Goal: Task Accomplishment & Management: Manage account settings

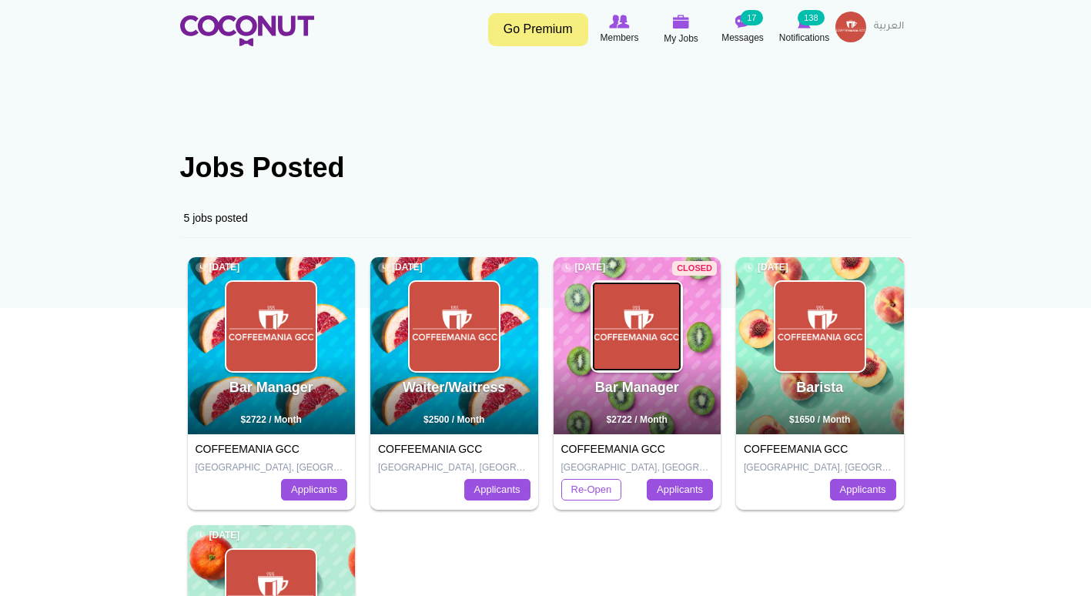
click at [618, 318] on img at bounding box center [636, 326] width 89 height 89
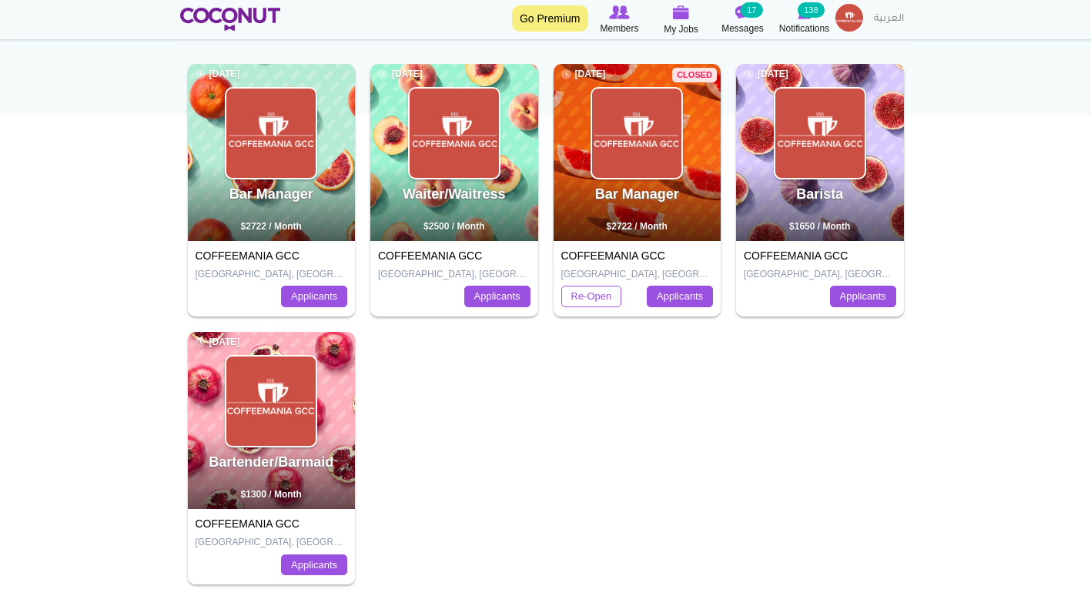
scroll to position [220, 0]
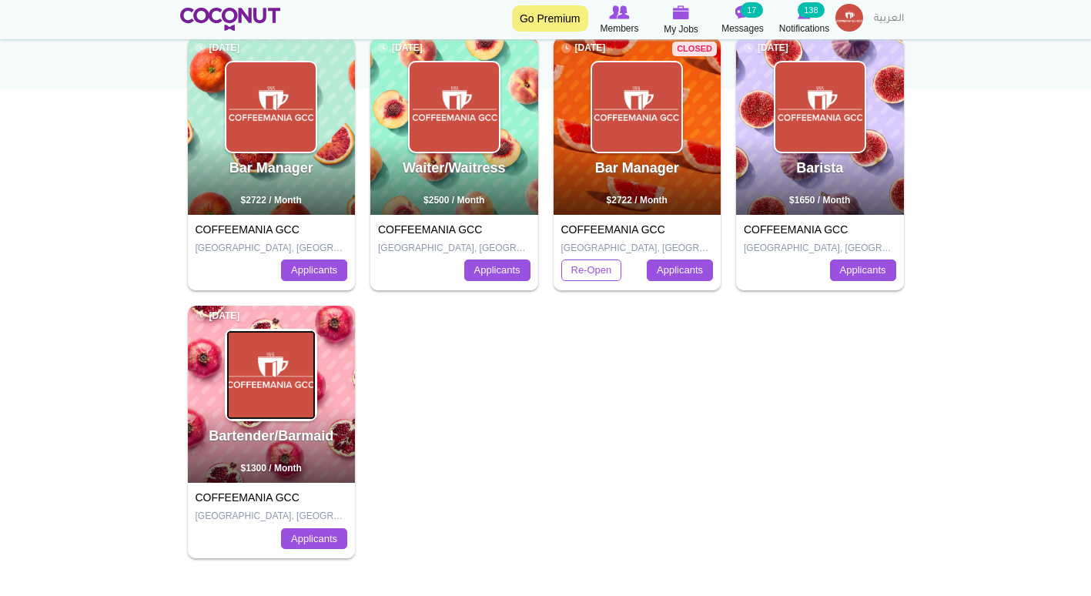
click at [295, 368] on img at bounding box center [270, 374] width 89 height 89
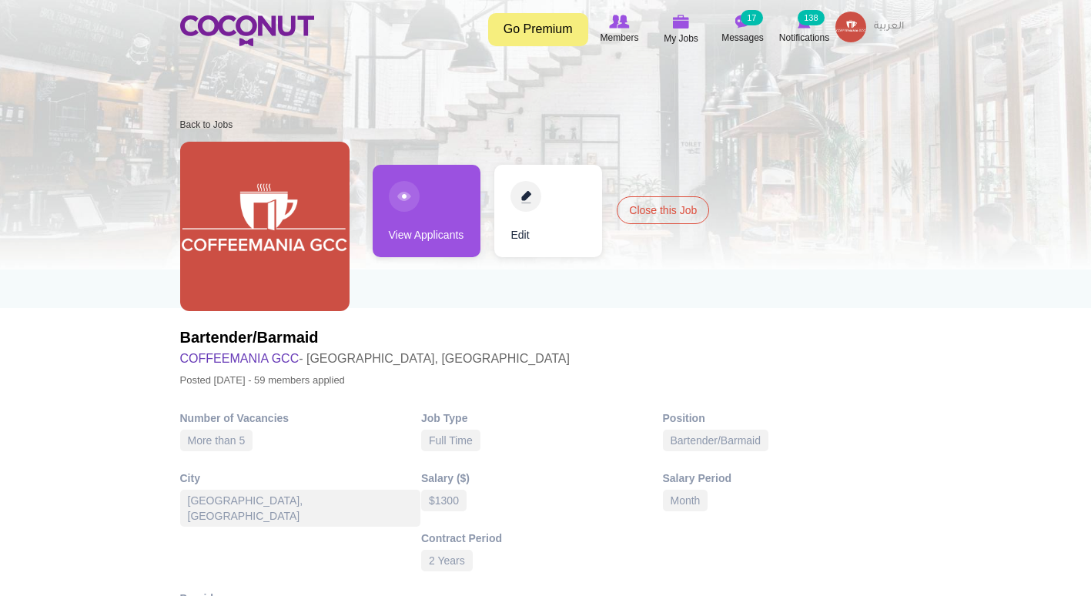
click at [428, 219] on link "View Applicants" at bounding box center [427, 211] width 108 height 92
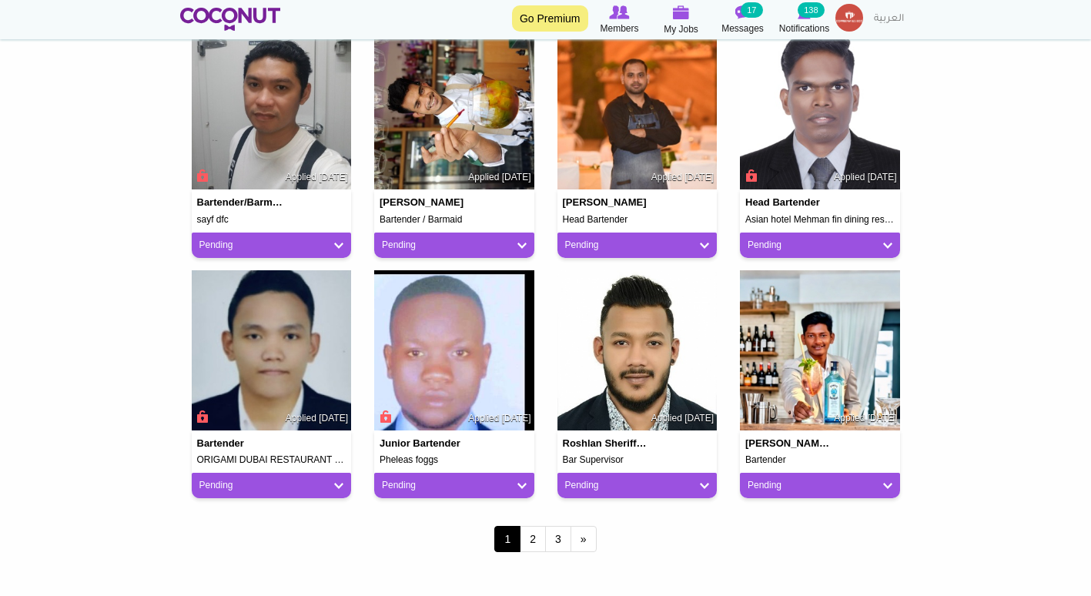
scroll to position [1138, 0]
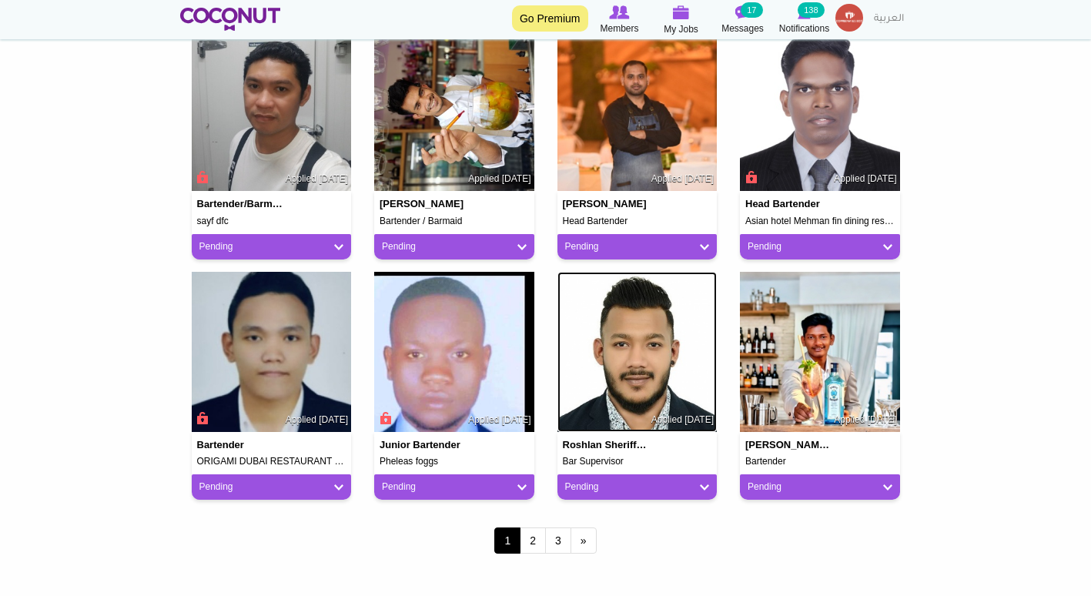
click at [574, 404] on img at bounding box center [638, 352] width 160 height 160
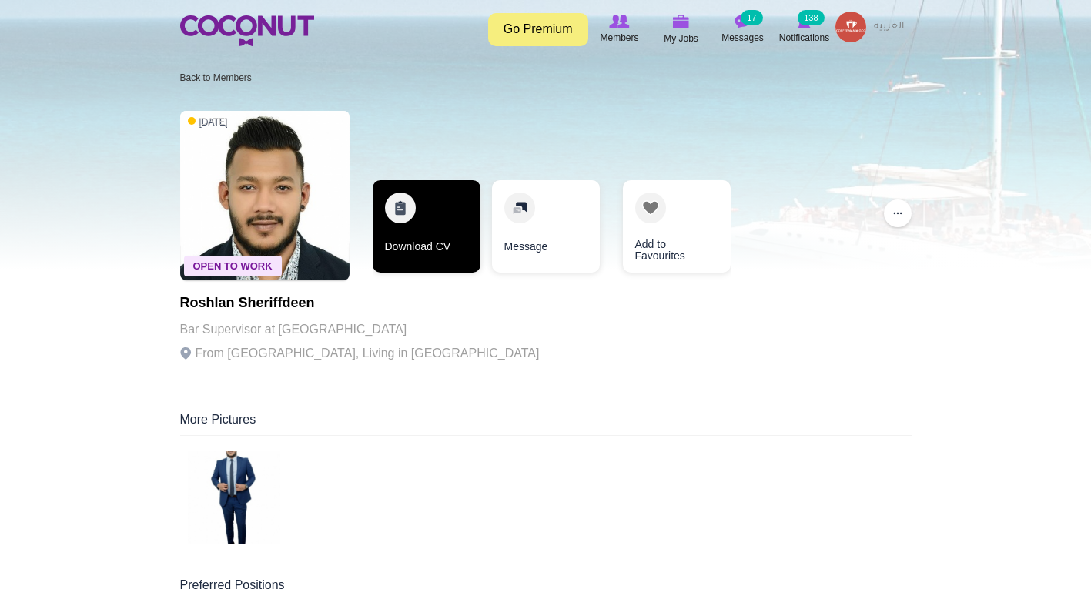
click at [446, 245] on link "Download CV" at bounding box center [427, 226] width 108 height 92
